Goal: Task Accomplishment & Management: Manage account settings

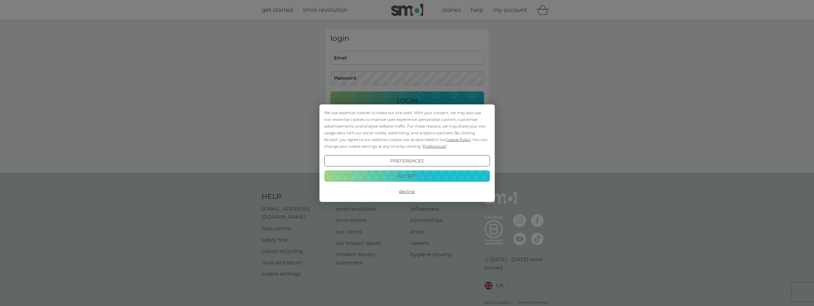
click at [414, 178] on button "Accept" at bounding box center [407, 177] width 166 height 12
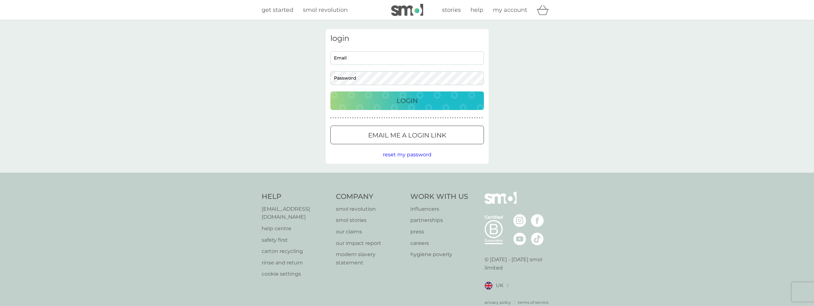
click at [390, 49] on div "login Email Password Login ● ● ● ● ● ● ● ● ● ● ● ● ● ● ● ● ● ● ● ● ● ● ● ● ● ● …" at bounding box center [407, 96] width 163 height 135
click at [385, 51] on input "Email" at bounding box center [407, 58] width 154 height 14
type input "jorgeavilacaconti@gmail.com"
click at [330, 91] on button "Login" at bounding box center [407, 100] width 154 height 19
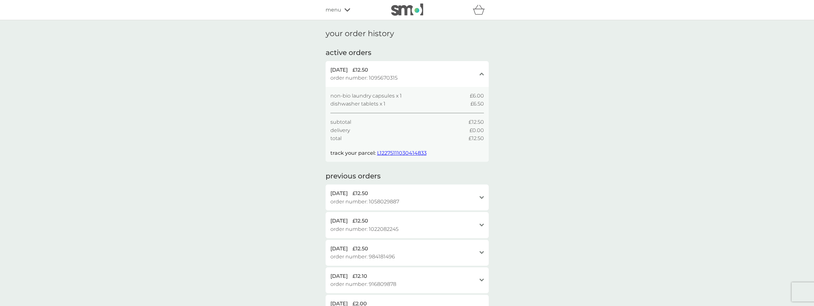
click at [330, 9] on span "menu" at bounding box center [334, 10] width 16 height 8
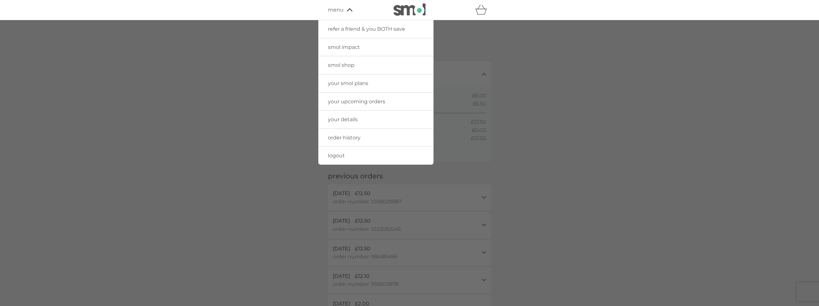
click at [354, 83] on span "your smol plans" at bounding box center [348, 83] width 40 height 6
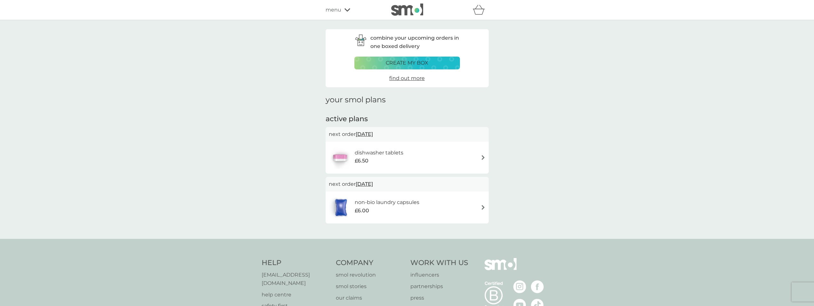
click at [483, 206] on img at bounding box center [483, 207] width 5 height 5
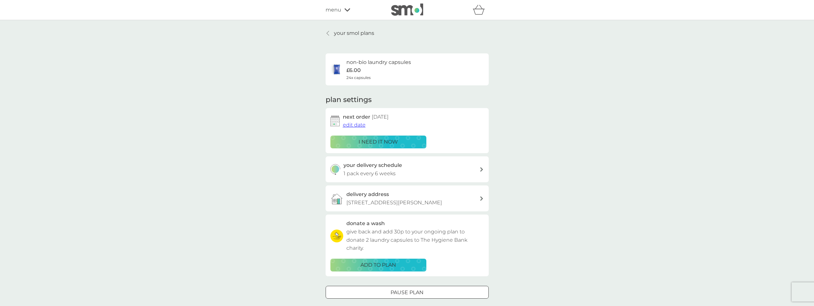
click at [352, 123] on span "edit date" at bounding box center [354, 125] width 23 height 6
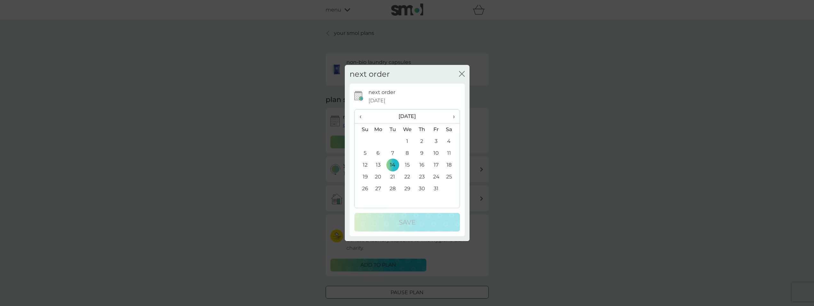
click at [454, 115] on span "›" at bounding box center [451, 116] width 6 height 13
click at [465, 69] on div "next order close" at bounding box center [407, 74] width 125 height 19
click at [462, 74] on icon "close" at bounding box center [463, 73] width 3 height 5
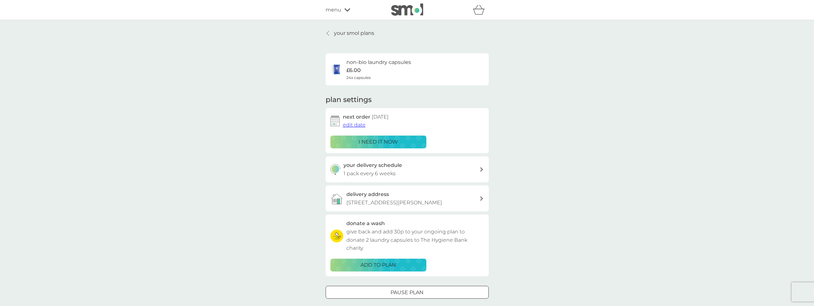
click at [408, 168] on div "your delivery schedule 1 pack every 6 weeks" at bounding box center [412, 169] width 136 height 16
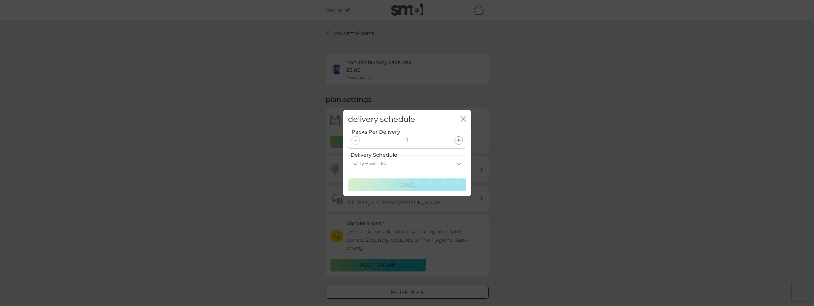
click at [458, 162] on select "every 1 week every 2 weeks every 3 weeks every 4 weeks every 5 weeks every 6 we…" at bounding box center [407, 163] width 118 height 17
select select "70"
click at [348, 155] on select "every 1 week every 2 weeks every 3 weeks every 4 weeks every 5 weeks every 6 we…" at bounding box center [407, 163] width 118 height 17
click at [408, 185] on p "Save" at bounding box center [407, 185] width 13 height 8
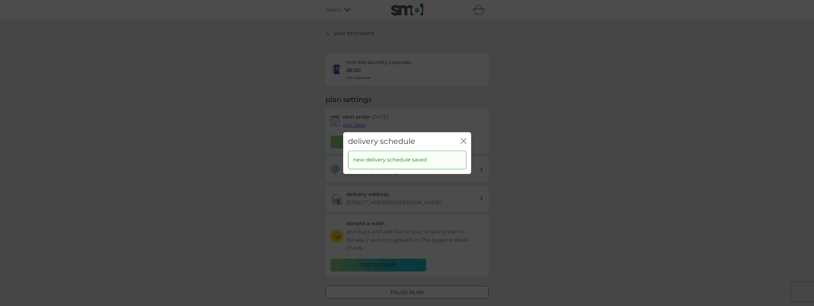
click at [465, 140] on icon "close" at bounding box center [464, 141] width 6 height 6
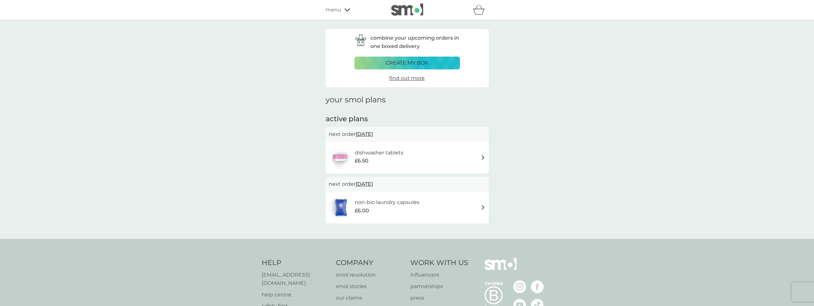
click at [422, 158] on div "dishwasher tablets £6.50" at bounding box center [407, 158] width 157 height 22
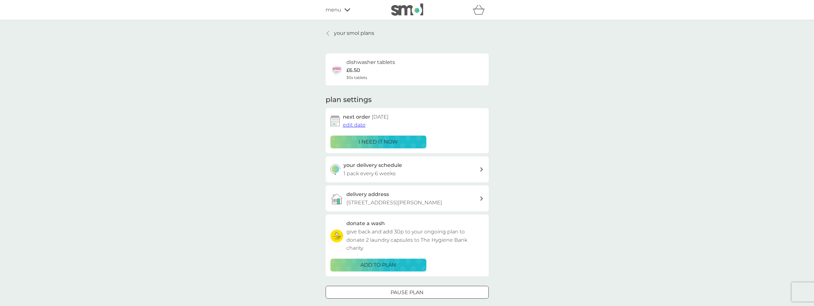
click at [357, 125] on span "edit date" at bounding box center [354, 125] width 23 height 6
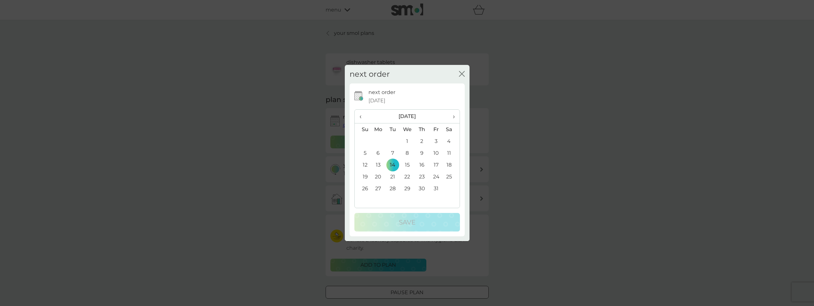
click at [463, 72] on icon "close" at bounding box center [463, 73] width 3 height 5
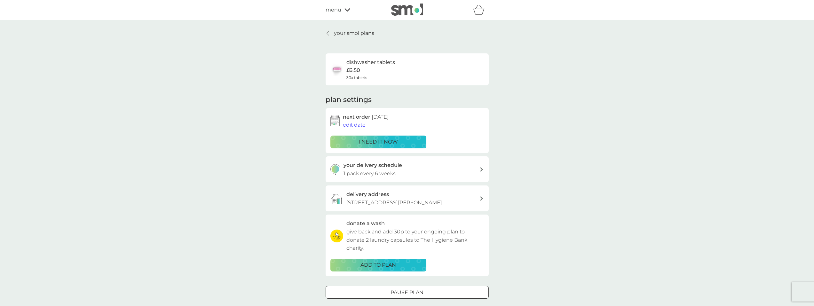
click at [361, 68] on div "dishwasher tablets £6.50 30x tablets" at bounding box center [370, 69] width 49 height 22
click at [382, 174] on p "1 pack every 6 weeks" at bounding box center [370, 174] width 52 height 8
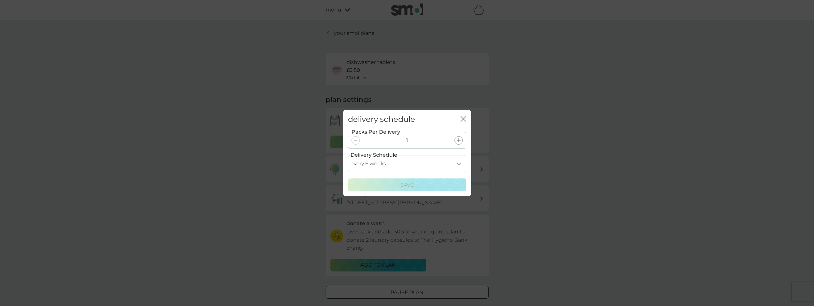
click at [458, 162] on select "every 1 week every 2 weeks every 3 weeks every 4 weeks every 5 weeks every 6 we…" at bounding box center [407, 163] width 118 height 17
select select "84"
click at [348, 155] on select "every 1 week every 2 weeks every 3 weeks every 4 weeks every 5 weeks every 6 we…" at bounding box center [407, 163] width 118 height 17
click at [407, 184] on p "Save" at bounding box center [407, 185] width 13 height 8
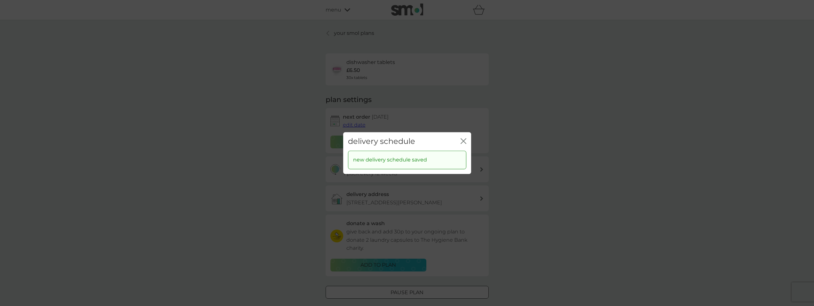
click at [462, 141] on icon "close" at bounding box center [464, 141] width 6 height 6
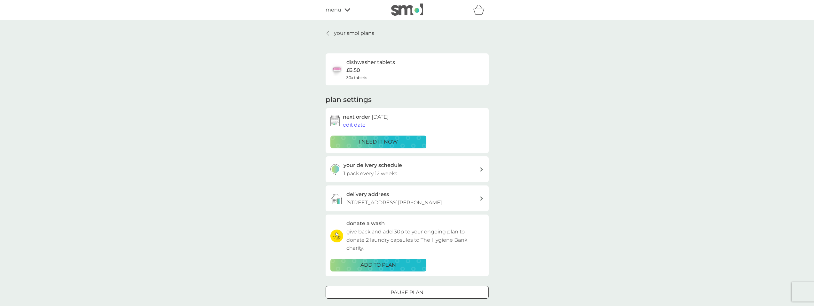
click at [329, 33] on icon at bounding box center [328, 33] width 3 height 5
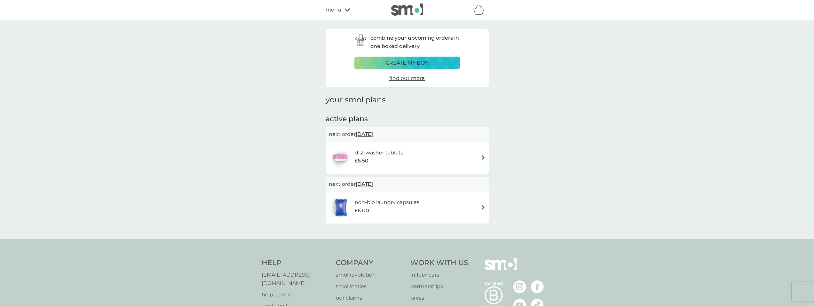
click at [465, 206] on div "non-bio laundry capsules £6.00" at bounding box center [407, 207] width 157 height 22
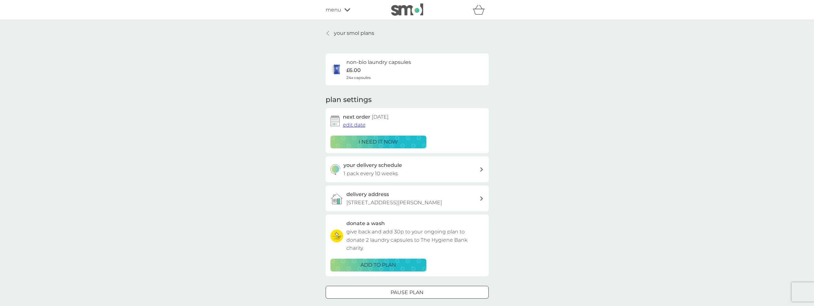
click at [479, 171] on div "your delivery schedule 1 pack every 10 weeks" at bounding box center [412, 169] width 136 height 16
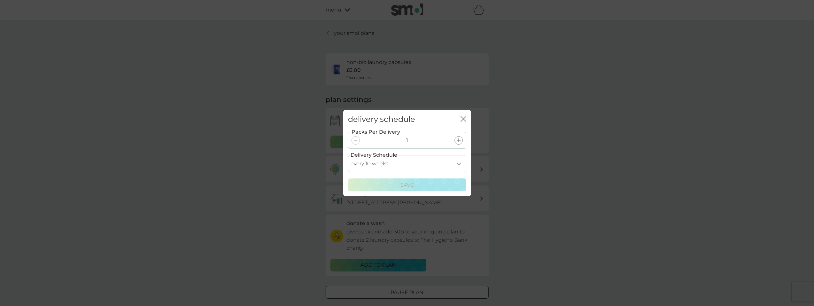
click at [458, 163] on select "every 1 week every 2 weeks every 3 weeks every 4 weeks every 5 weeks every 6 we…" at bounding box center [407, 163] width 118 height 17
select select "84"
click at [348, 155] on select "every 1 week every 2 weeks every 3 weeks every 4 weeks every 5 weeks every 6 we…" at bounding box center [407, 163] width 118 height 17
click at [409, 180] on button "Save" at bounding box center [407, 185] width 118 height 13
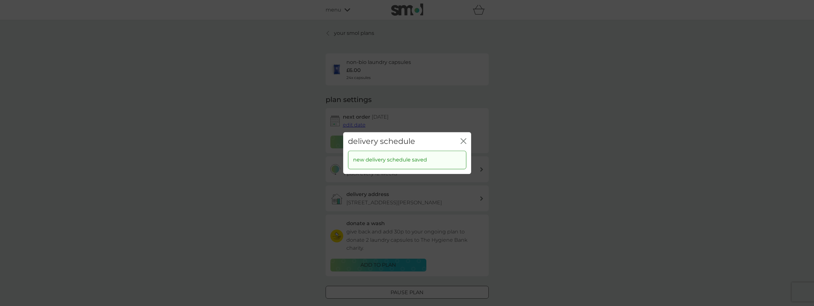
click at [463, 141] on icon "close" at bounding box center [462, 141] width 3 height 5
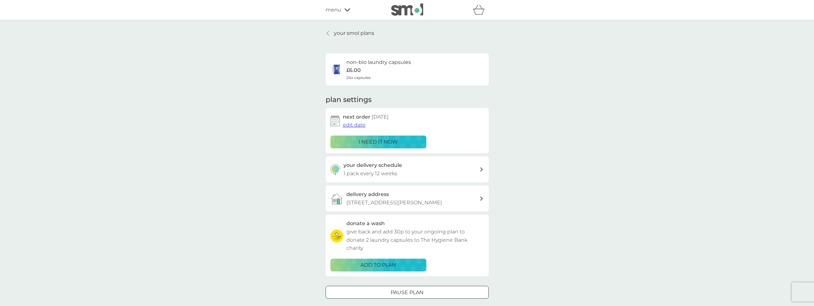
click at [354, 70] on p "£6.00" at bounding box center [353, 70] width 14 height 8
click at [328, 31] on icon at bounding box center [328, 33] width 3 height 5
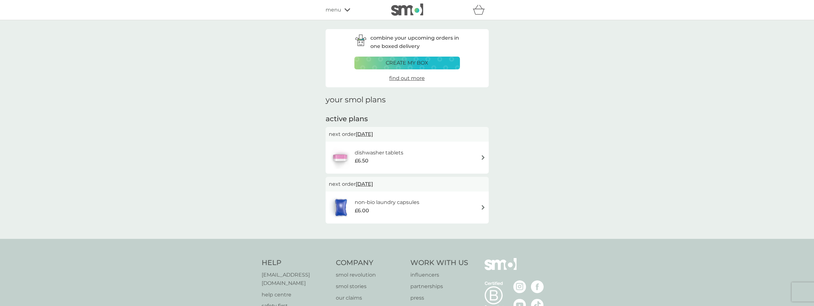
click at [410, 78] on span "find out more" at bounding box center [407, 78] width 36 height 6
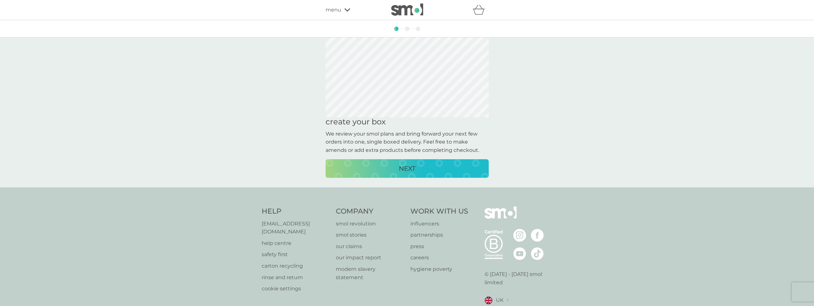
click at [406, 168] on p "NEXT" at bounding box center [407, 168] width 17 height 10
click at [406, 166] on p "NEXT" at bounding box center [407, 168] width 17 height 10
click at [406, 166] on p "CREATE MY BOX" at bounding box center [407, 168] width 53 height 10
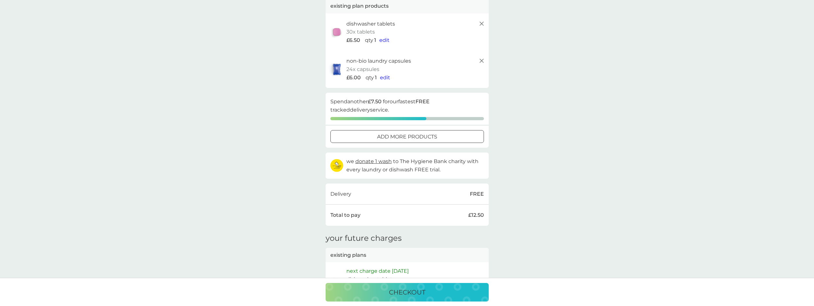
scroll to position [64, 0]
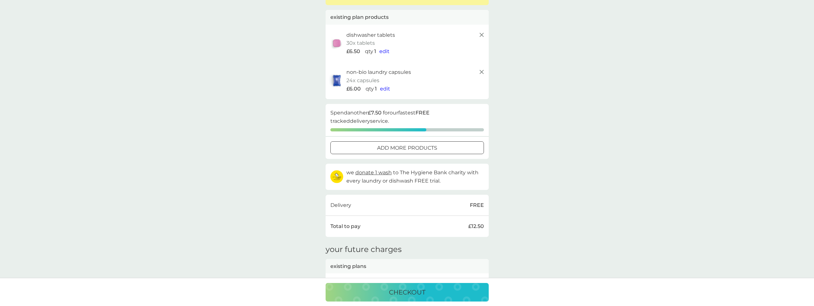
click at [406, 148] on div at bounding box center [407, 148] width 23 height 7
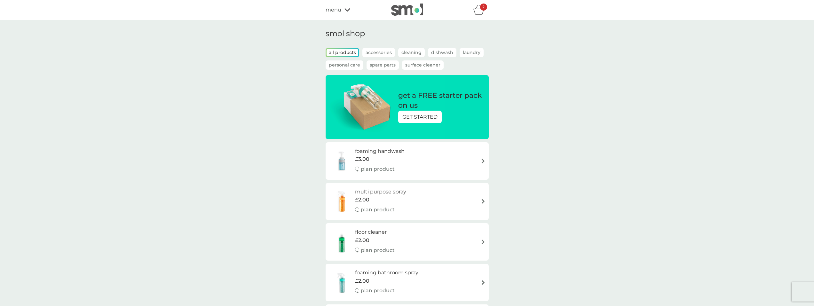
click at [479, 9] on icon "basket" at bounding box center [479, 10] width 12 height 10
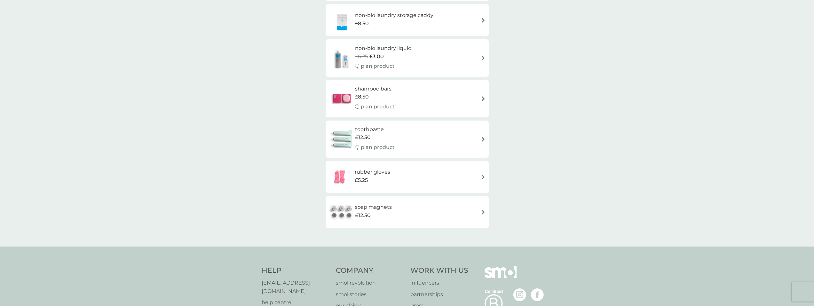
scroll to position [864, 0]
